Goal: Information Seeking & Learning: Learn about a topic

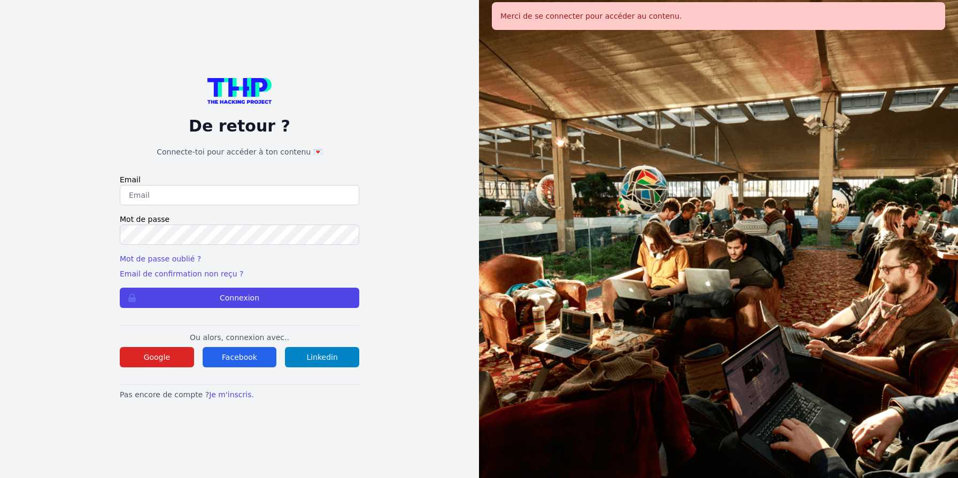
type input "jruelle@hotmail.fr"
click at [246, 295] on button "Connexion" at bounding box center [239, 298] width 239 height 20
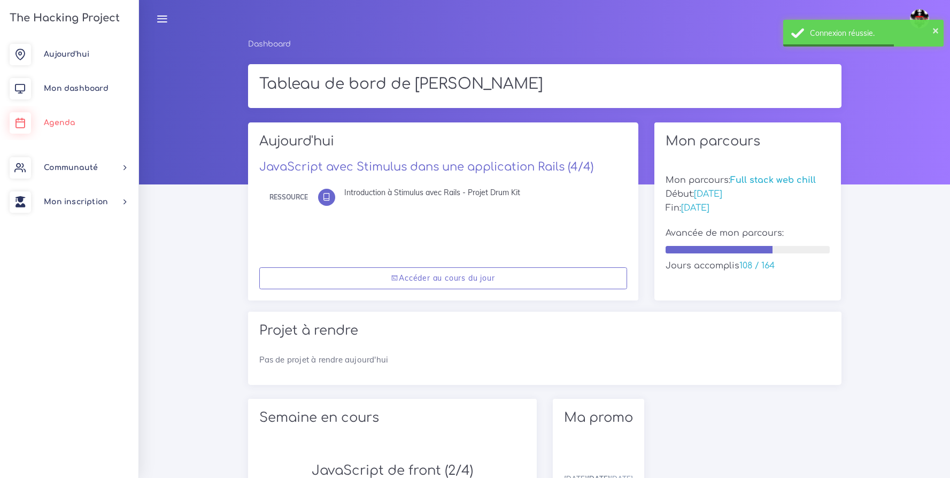
click at [80, 125] on link "Agenda" at bounding box center [69, 123] width 138 height 34
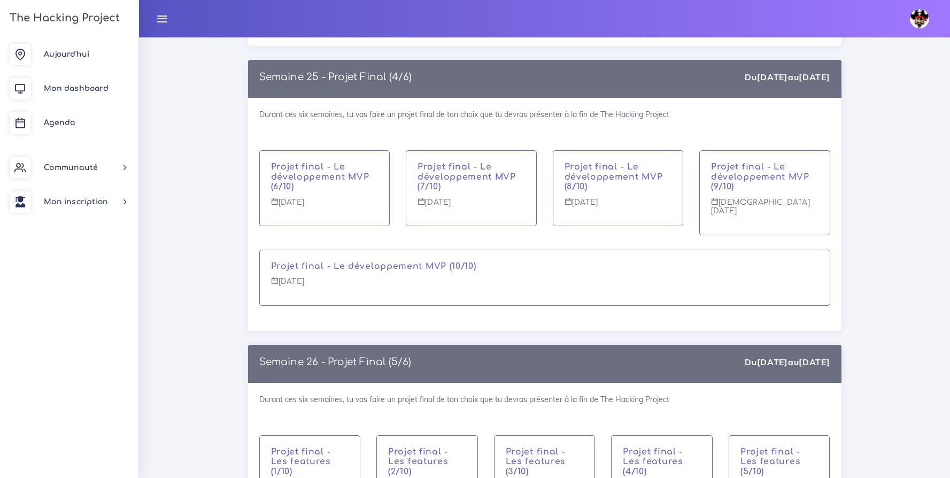
scroll to position [8845, 0]
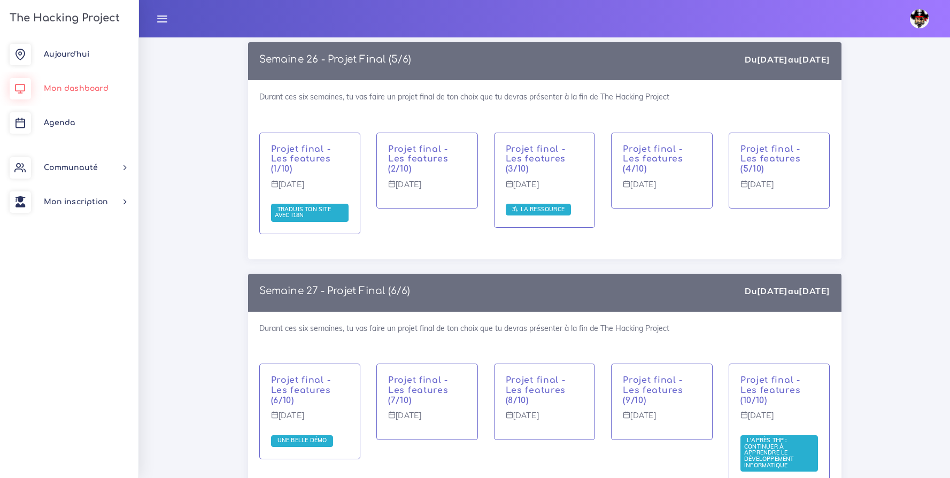
click at [67, 86] on span "Mon dashboard" at bounding box center [76, 88] width 65 height 8
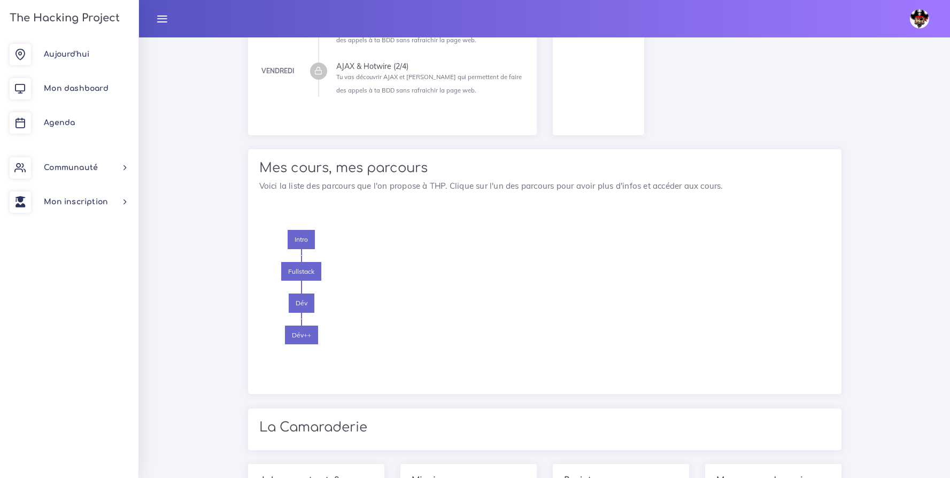
scroll to position [1019, 0]
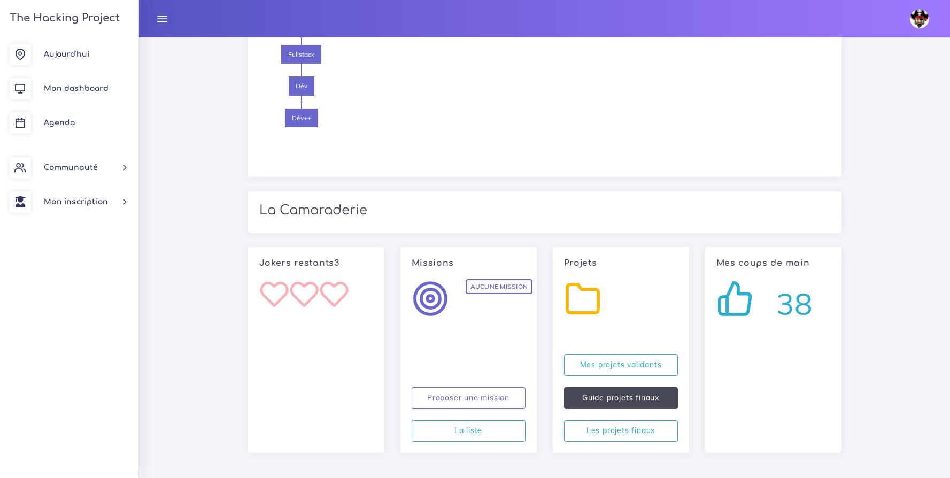
click at [611, 405] on link "Guide projets finaux" at bounding box center [621, 398] width 114 height 22
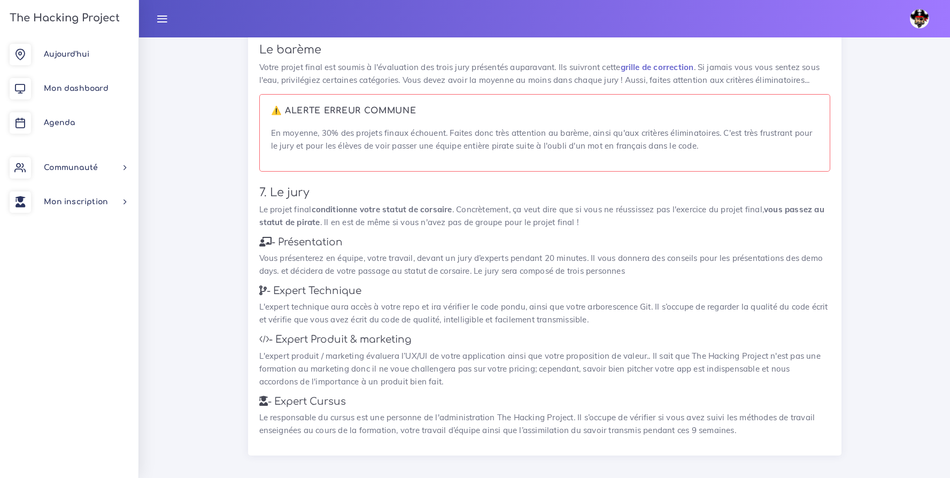
scroll to position [1384, 0]
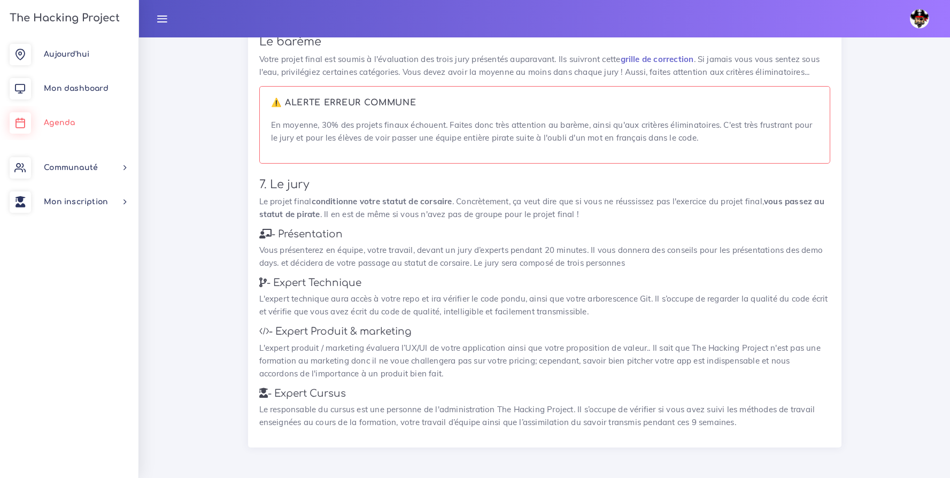
click at [67, 119] on span "Agenda" at bounding box center [59, 123] width 31 height 8
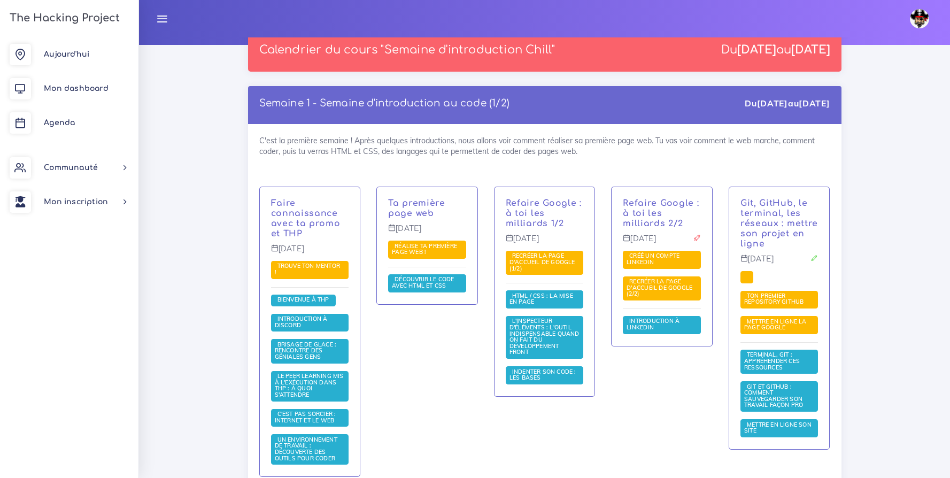
scroll to position [4737, 0]
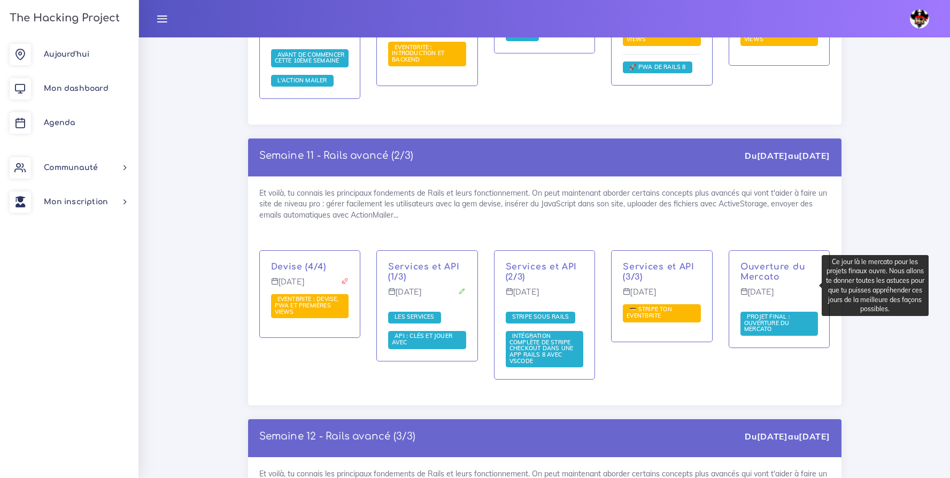
click at [753, 313] on span "Projet final : ouverture du mercato" at bounding box center [767, 323] width 46 height 20
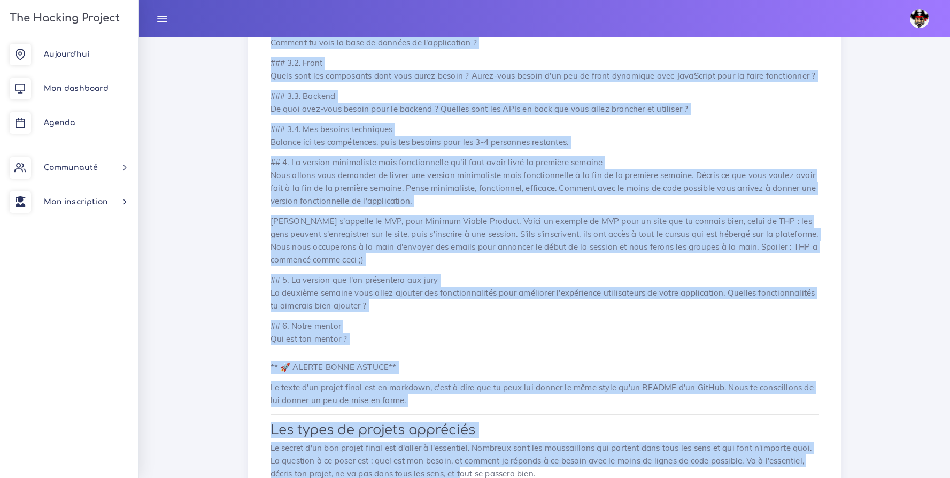
scroll to position [852, 0]
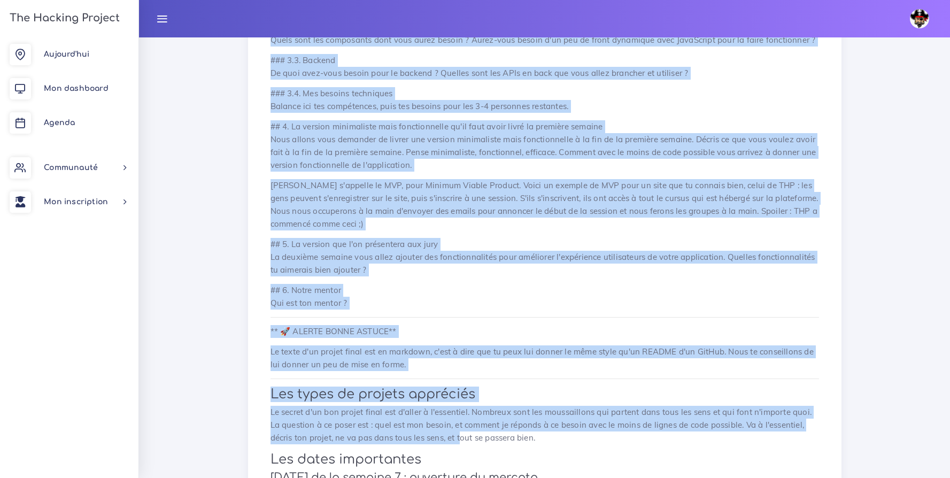
drag, startPoint x: 272, startPoint y: 175, endPoint x: 482, endPoint y: 307, distance: 247.8
click at [482, 307] on div "Projet final : ouverture du mercato Ce jour là le mercato pour les projets fina…" at bounding box center [544, 42] width 571 height 1541
copy div "## 1. Présentation Présente en un ou deux paragraphes ton application. Commence…"
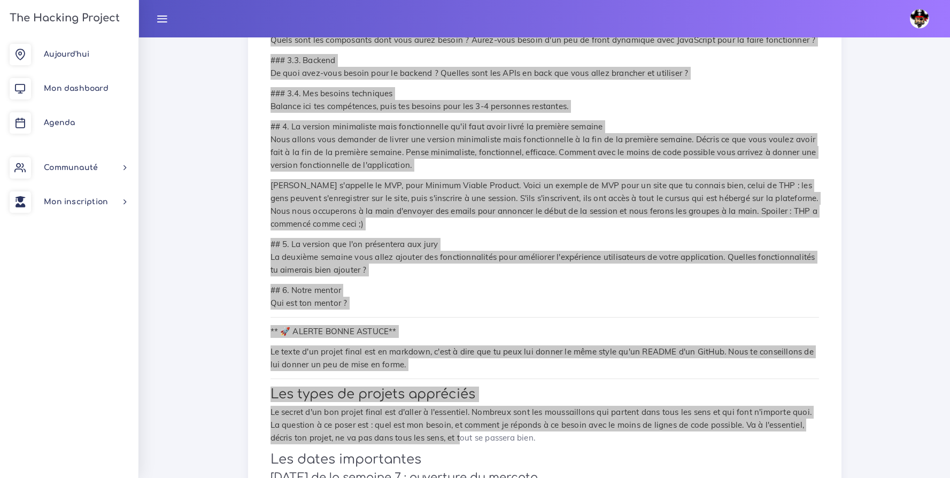
scroll to position [1262, 0]
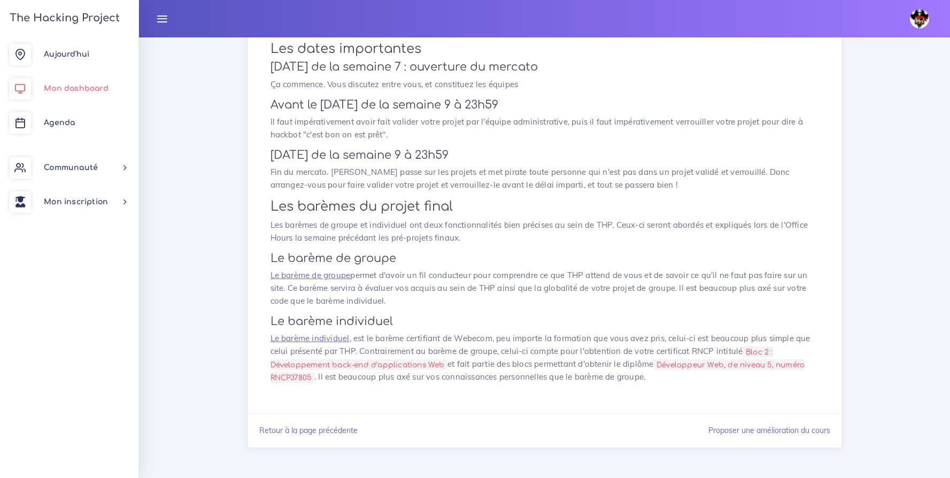
click at [70, 90] on span "Mon dashboard" at bounding box center [76, 88] width 65 height 8
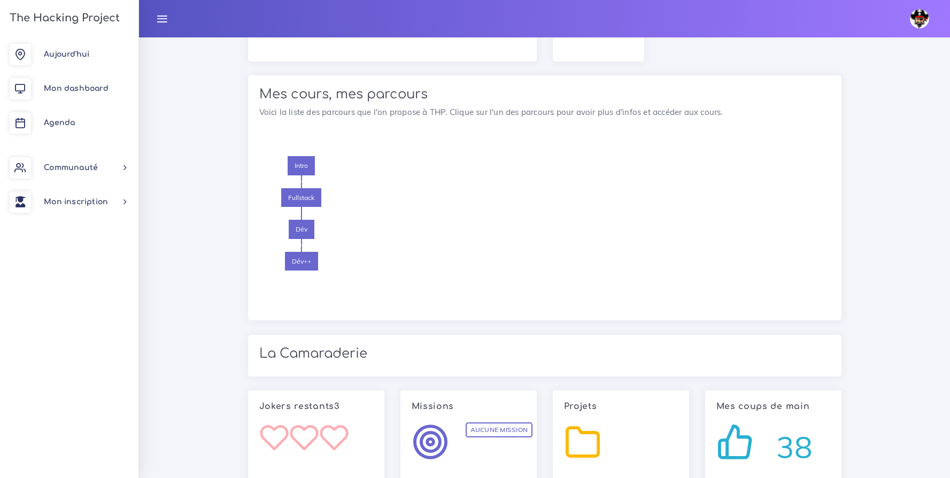
scroll to position [1019, 0]
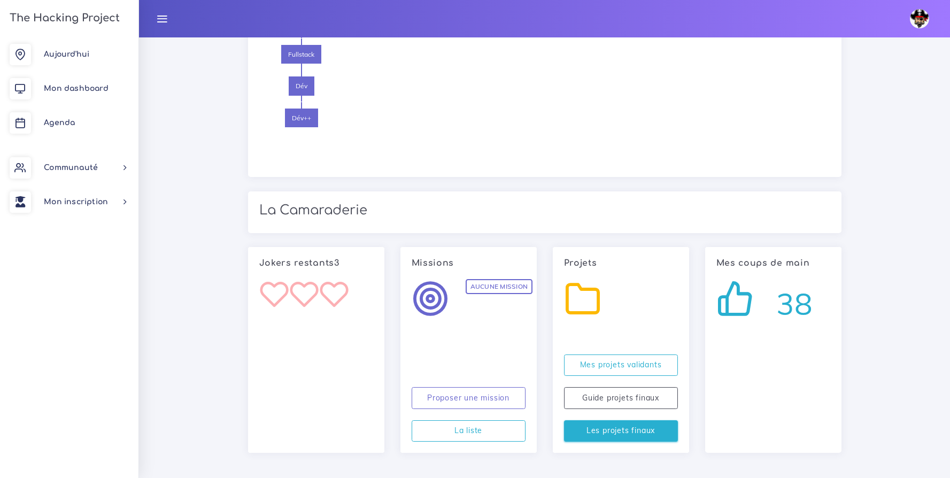
click at [656, 425] on link "Les projets finaux" at bounding box center [621, 431] width 114 height 22
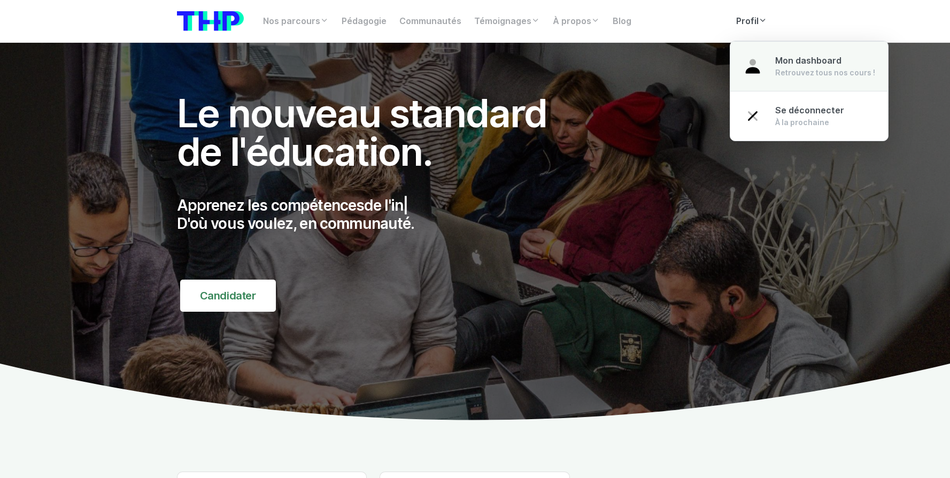
click at [787, 59] on span "Mon dashboard" at bounding box center [808, 61] width 66 height 10
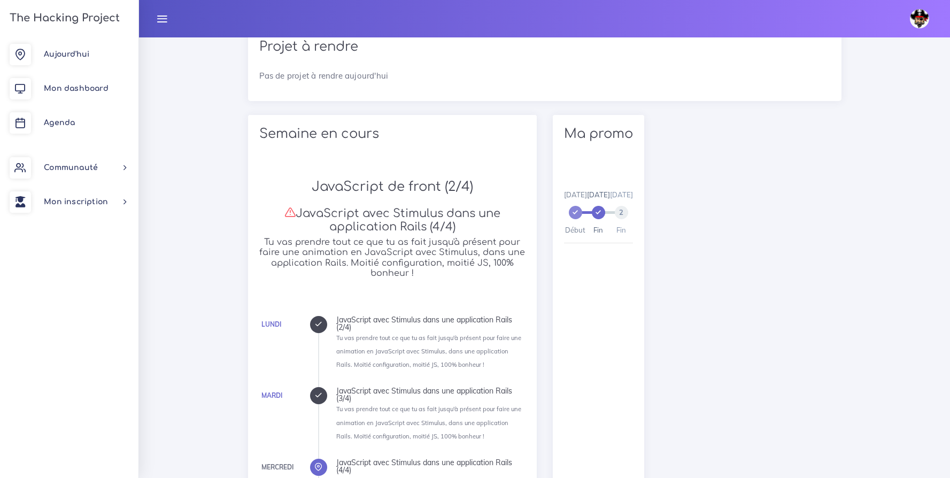
scroll to position [221, 0]
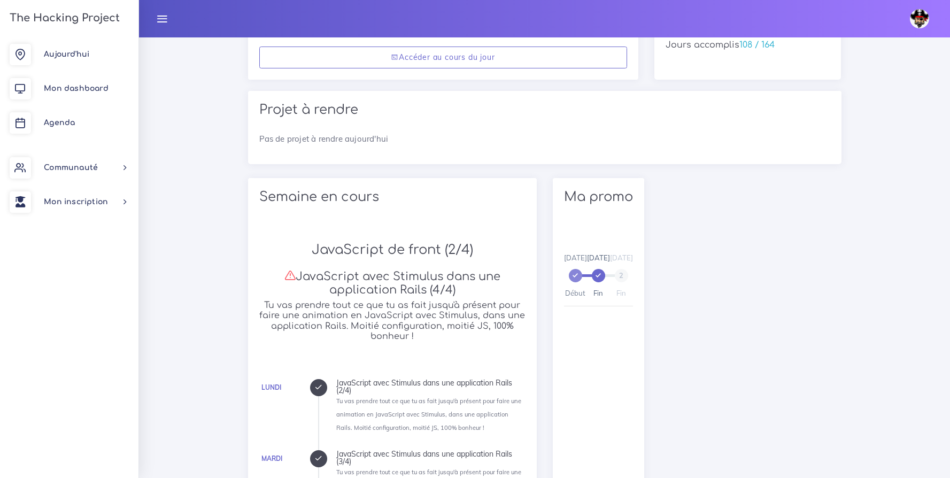
click at [628, 278] on span "2" at bounding box center [621, 275] width 13 height 13
click at [605, 277] on span "1" at bounding box center [598, 275] width 13 height 13
click at [578, 275] on span "0" at bounding box center [575, 275] width 13 height 13
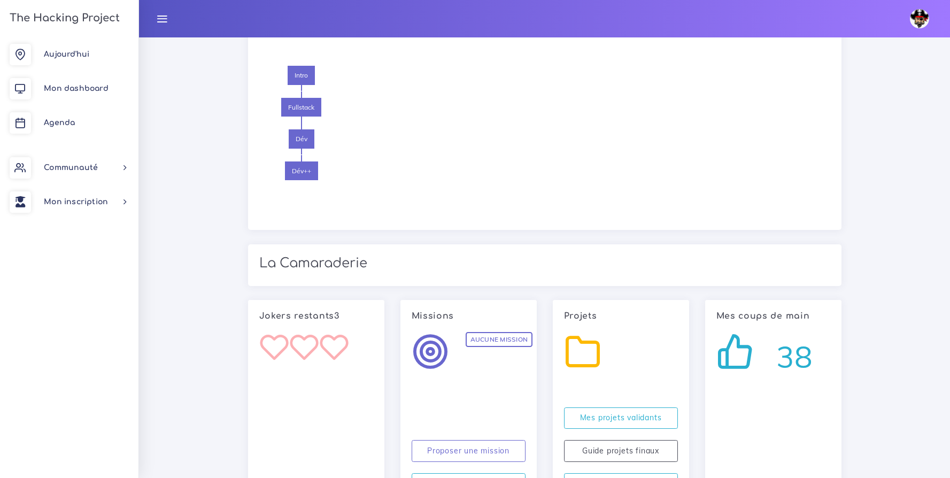
scroll to position [1019, 0]
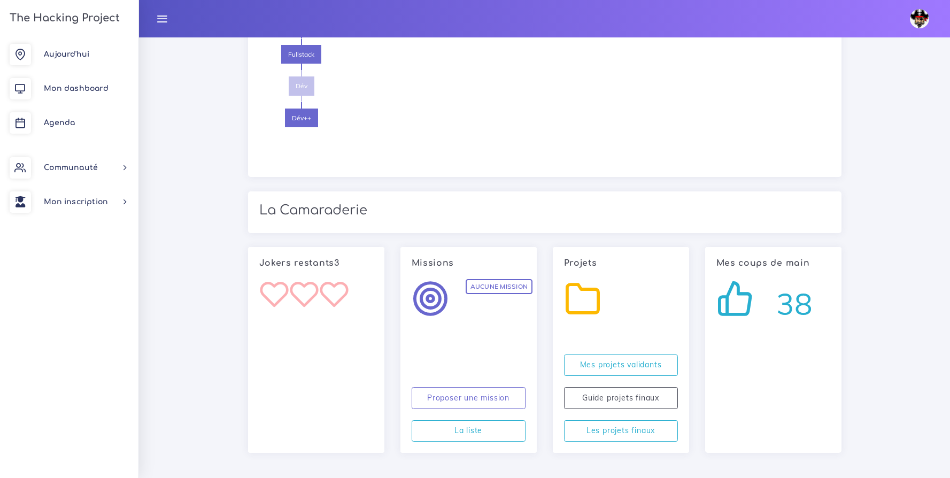
click at [303, 89] on span "Dév" at bounding box center [302, 85] width 26 height 19
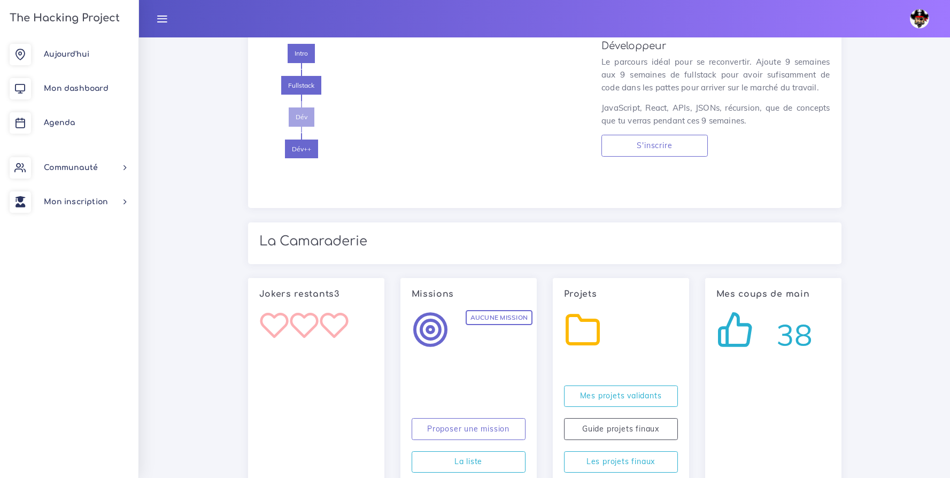
scroll to position [847, 0]
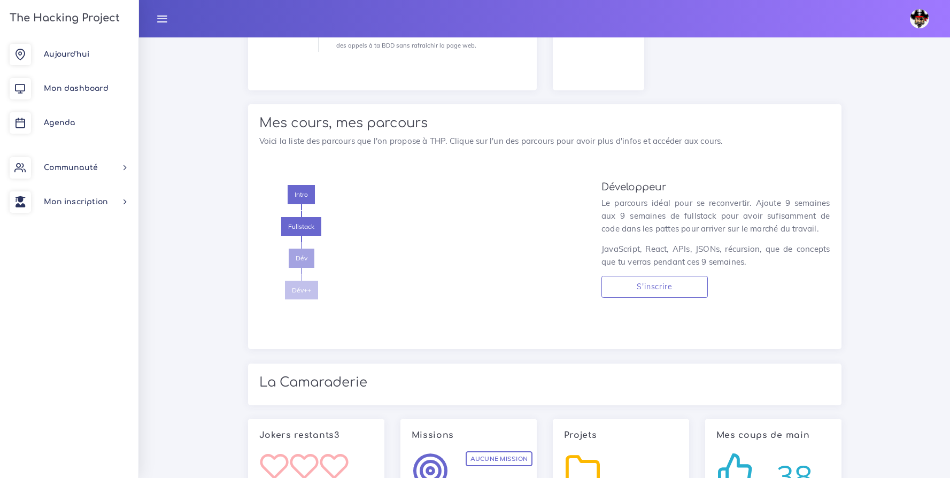
click at [313, 289] on span "Dév++" at bounding box center [301, 290] width 33 height 19
